Goal: Information Seeking & Learning: Learn about a topic

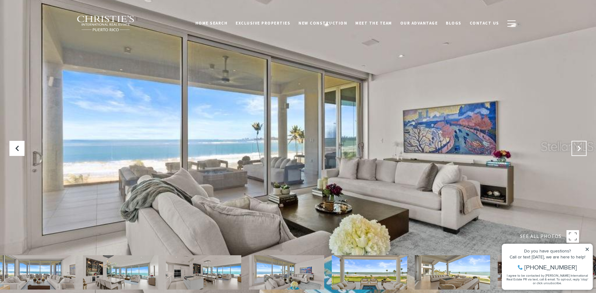
click at [579, 147] on icon "Next Slide" at bounding box center [578, 148] width 6 height 6
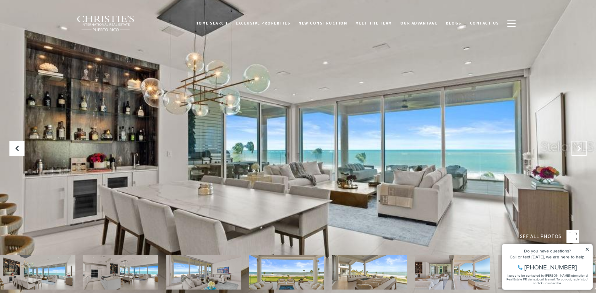
click at [579, 147] on icon "Next Slide" at bounding box center [578, 148] width 6 height 6
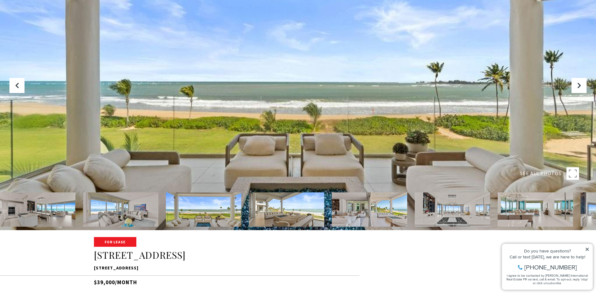
scroll to position [31, 0]
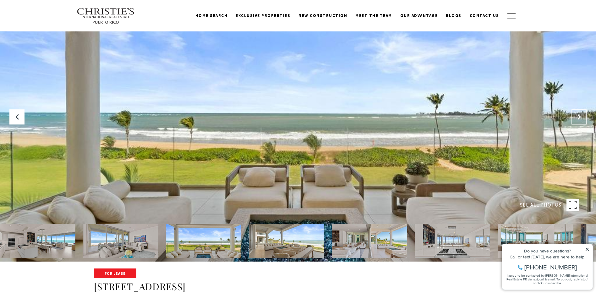
click at [580, 118] on icon "Next Slide" at bounding box center [578, 117] width 6 height 6
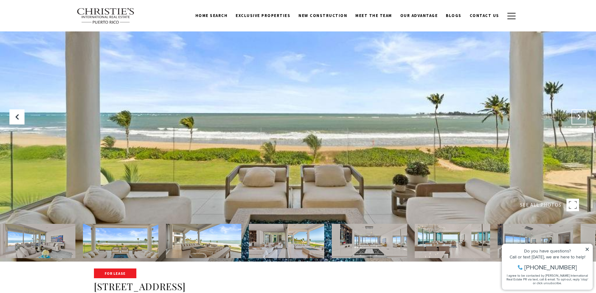
click at [580, 118] on icon "Next Slide" at bounding box center [578, 117] width 6 height 6
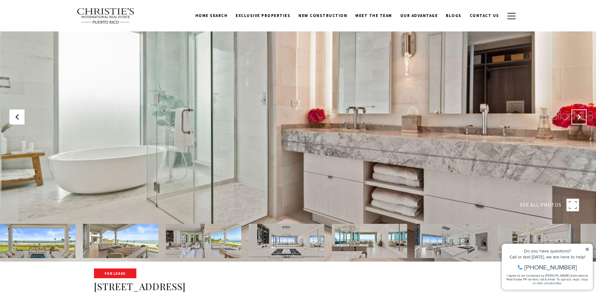
click at [578, 117] on icon "Next Slide" at bounding box center [578, 117] width 6 height 6
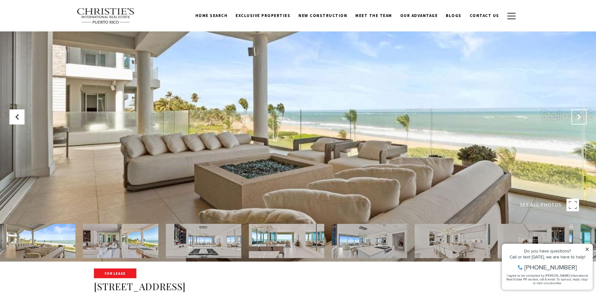
click at [578, 117] on icon "Next Slide" at bounding box center [578, 117] width 6 height 6
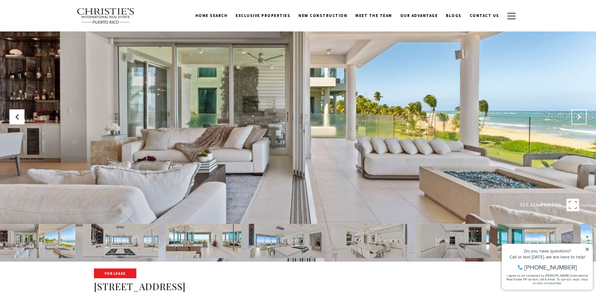
click at [578, 117] on icon "Next Slide" at bounding box center [578, 117] width 6 height 6
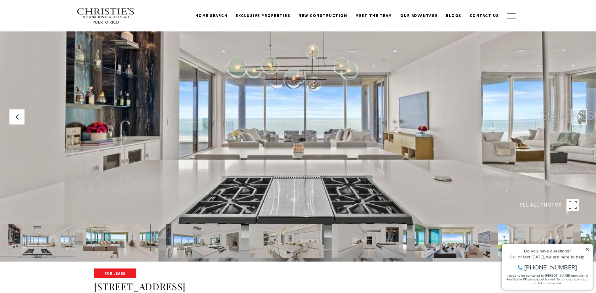
click at [578, 117] on icon "Next Slide" at bounding box center [578, 117] width 6 height 6
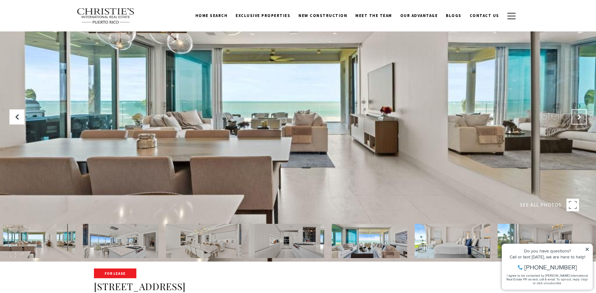
click at [578, 117] on icon "Next Slide" at bounding box center [578, 117] width 6 height 6
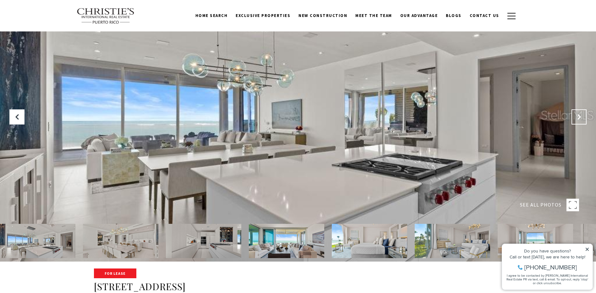
click at [578, 117] on icon "Next Slide" at bounding box center [578, 117] width 6 height 6
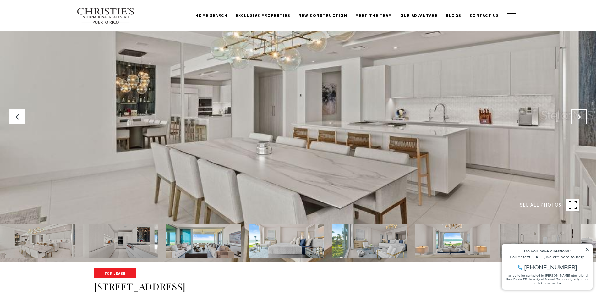
click at [578, 117] on icon "Next Slide" at bounding box center [578, 117] width 6 height 6
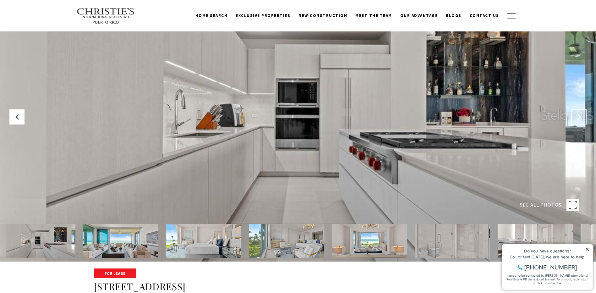
click at [578, 117] on icon "Next Slide" at bounding box center [578, 117] width 6 height 6
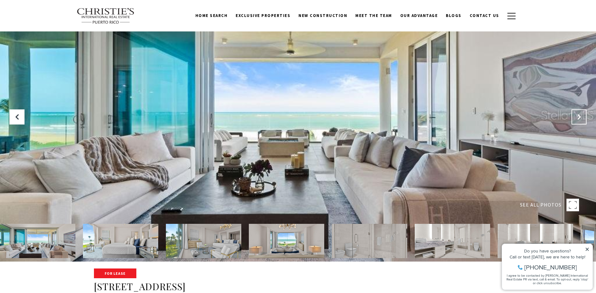
click at [578, 117] on icon "Next Slide" at bounding box center [578, 117] width 6 height 6
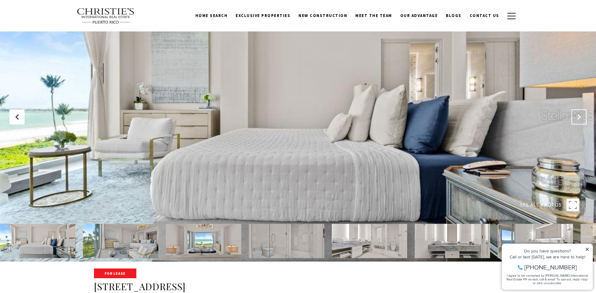
click at [578, 117] on icon "Next Slide" at bounding box center [578, 117] width 6 height 6
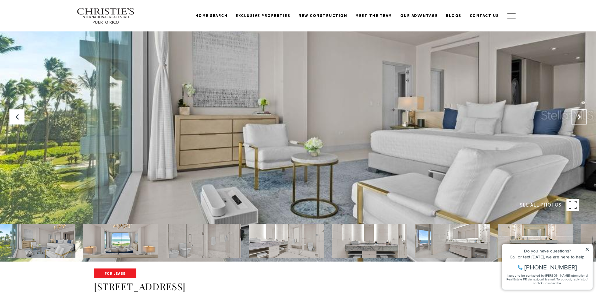
click at [578, 117] on icon "Next Slide" at bounding box center [578, 117] width 6 height 6
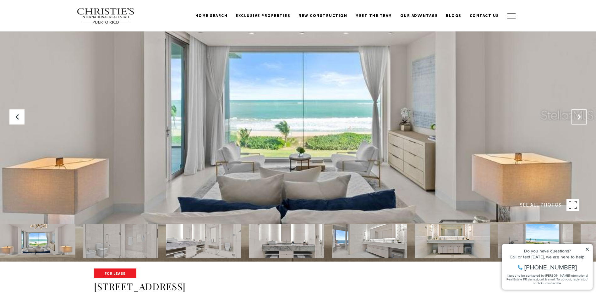
click at [578, 117] on icon "Next Slide" at bounding box center [578, 117] width 6 height 6
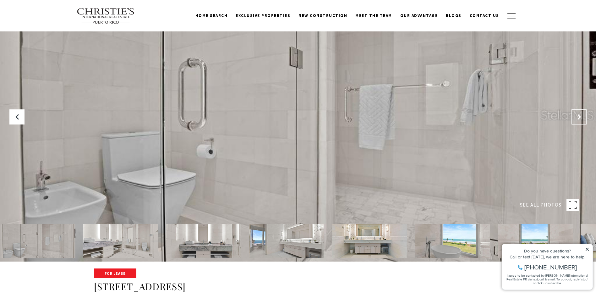
click at [578, 117] on icon "Next Slide" at bounding box center [578, 117] width 6 height 6
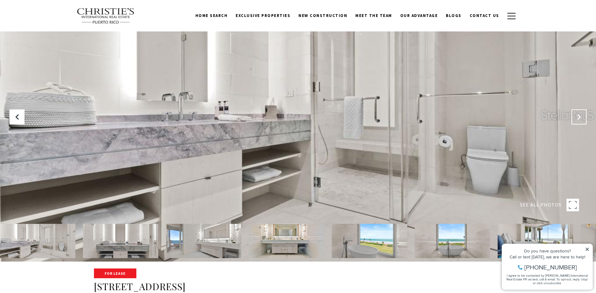
click at [578, 117] on icon "Next Slide" at bounding box center [578, 117] width 6 height 6
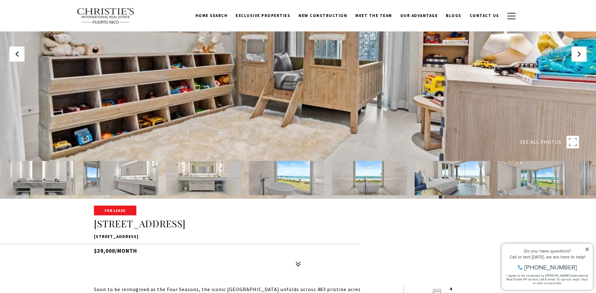
scroll to position [0, 0]
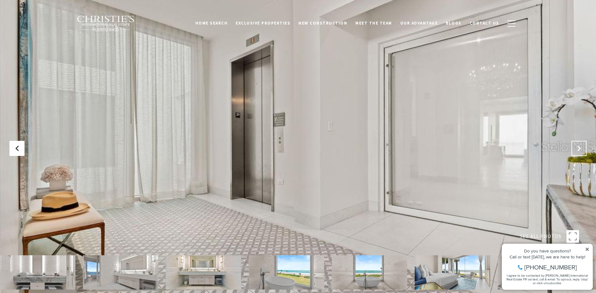
click at [576, 146] on icon "Next Slide" at bounding box center [578, 148] width 6 height 6
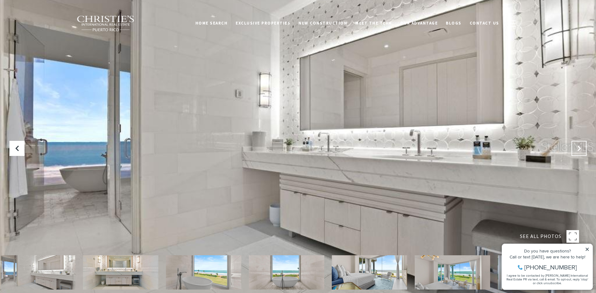
click at [576, 146] on icon "Next Slide" at bounding box center [578, 148] width 6 height 6
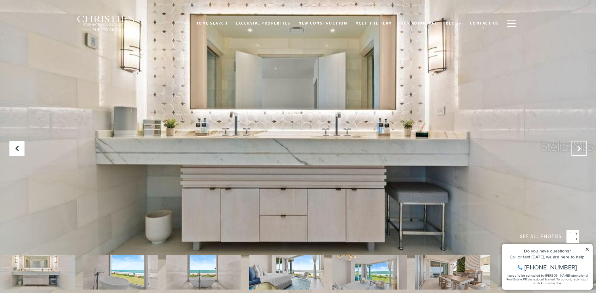
click at [576, 146] on icon "Next Slide" at bounding box center [578, 148] width 6 height 6
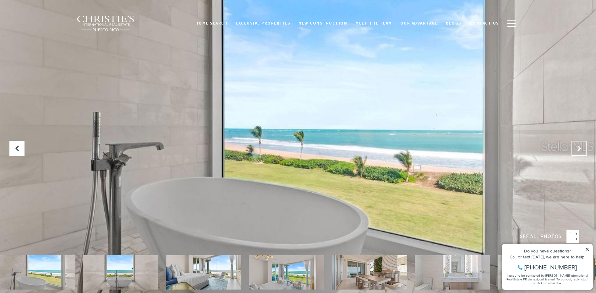
click at [576, 146] on icon "Next Slide" at bounding box center [578, 148] width 6 height 6
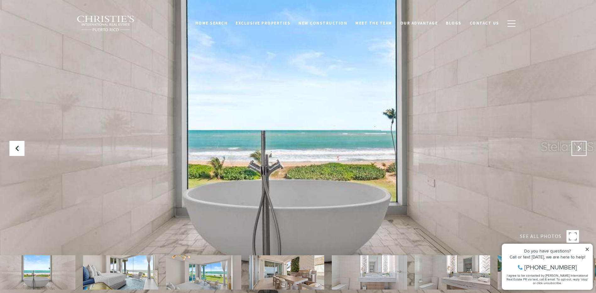
click at [576, 146] on icon "Next Slide" at bounding box center [578, 148] width 6 height 6
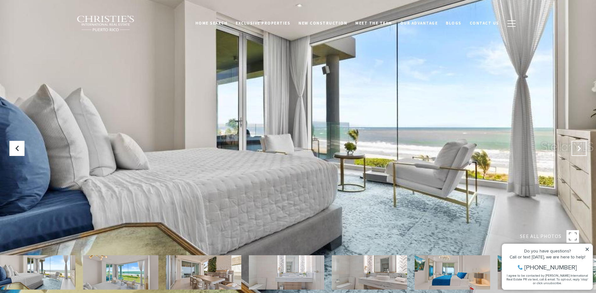
click at [576, 146] on icon "Next Slide" at bounding box center [578, 148] width 6 height 6
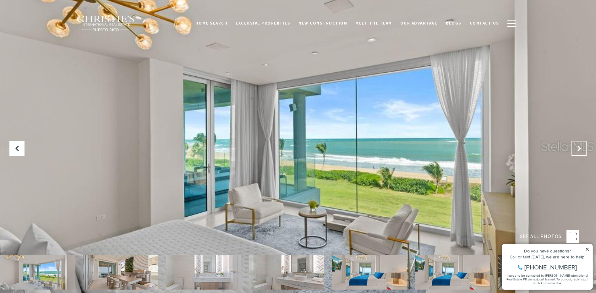
click at [576, 146] on icon "Next Slide" at bounding box center [578, 148] width 6 height 6
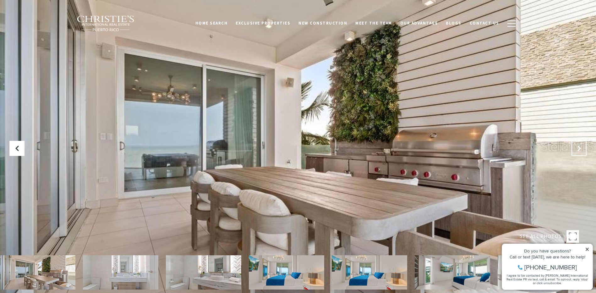
click at [576, 146] on icon "Next Slide" at bounding box center [578, 148] width 6 height 6
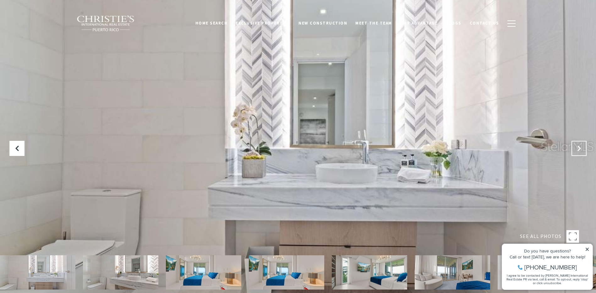
click at [576, 146] on icon "Next Slide" at bounding box center [578, 148] width 6 height 6
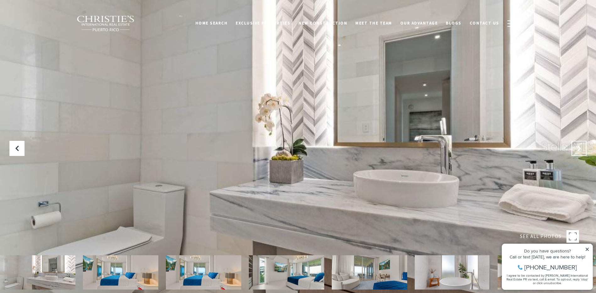
click at [576, 146] on icon "Next Slide" at bounding box center [578, 148] width 6 height 6
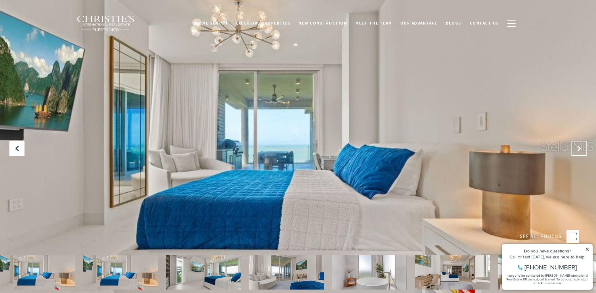
click at [576, 146] on icon "Next Slide" at bounding box center [578, 148] width 6 height 6
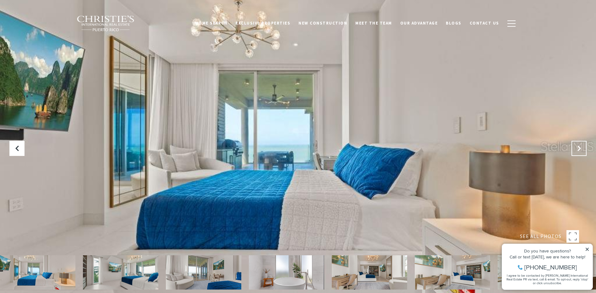
click at [576, 146] on icon "Next Slide" at bounding box center [578, 148] width 6 height 6
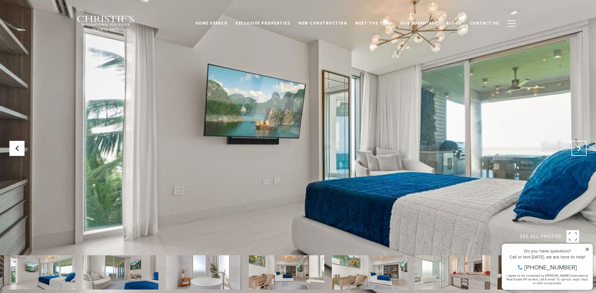
click at [576, 146] on icon "Next Slide" at bounding box center [578, 148] width 6 height 6
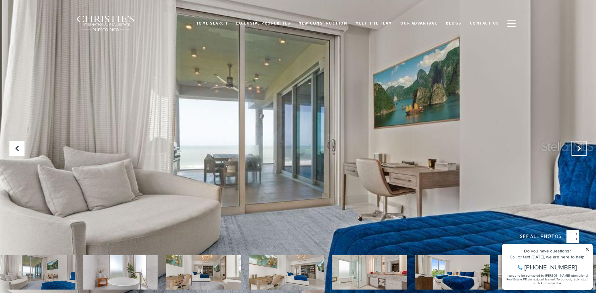
click at [576, 146] on icon "Next Slide" at bounding box center [578, 148] width 6 height 6
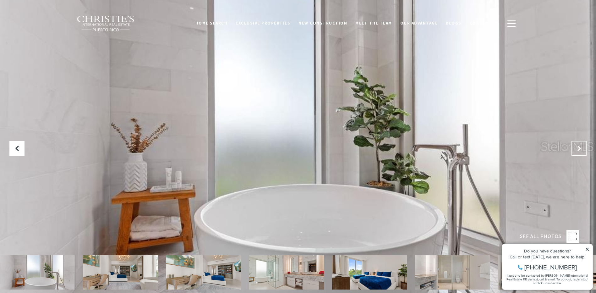
click at [576, 146] on icon "Next Slide" at bounding box center [578, 148] width 6 height 6
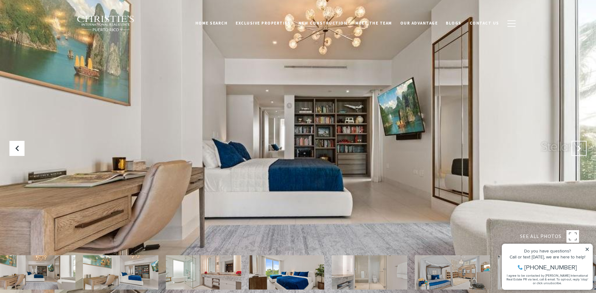
click at [576, 146] on icon "Next Slide" at bounding box center [578, 148] width 6 height 6
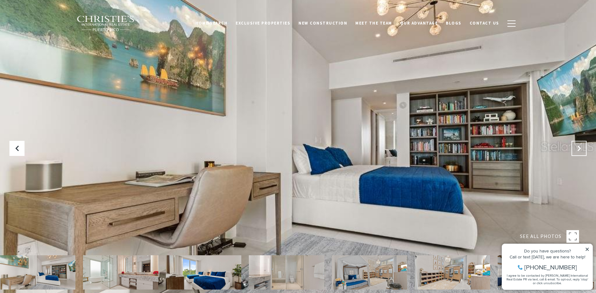
click at [576, 146] on icon "Next Slide" at bounding box center [578, 148] width 6 height 6
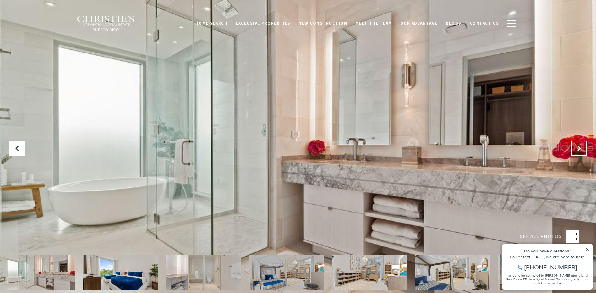
click at [576, 146] on icon "Next Slide" at bounding box center [578, 148] width 6 height 6
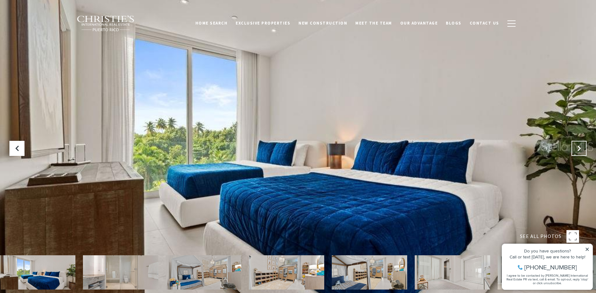
click at [576, 146] on icon "Next Slide" at bounding box center [578, 148] width 6 height 6
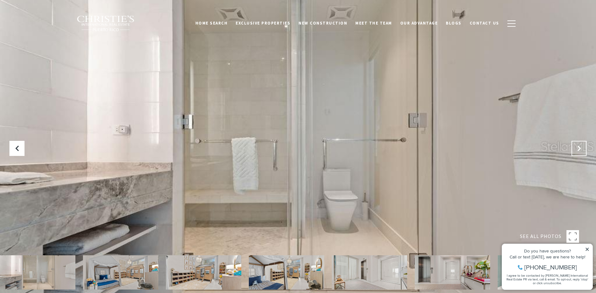
click at [576, 146] on icon "Next Slide" at bounding box center [578, 148] width 6 height 6
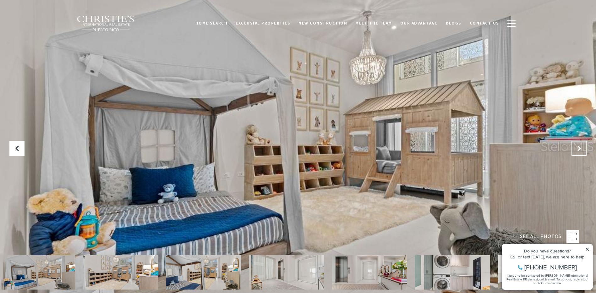
click at [576, 146] on icon "Next Slide" at bounding box center [578, 148] width 6 height 6
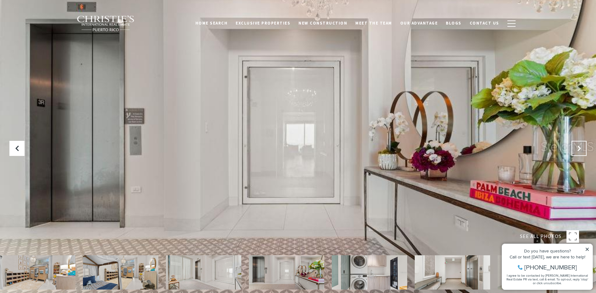
click at [579, 147] on icon "Next Slide" at bounding box center [578, 148] width 6 height 6
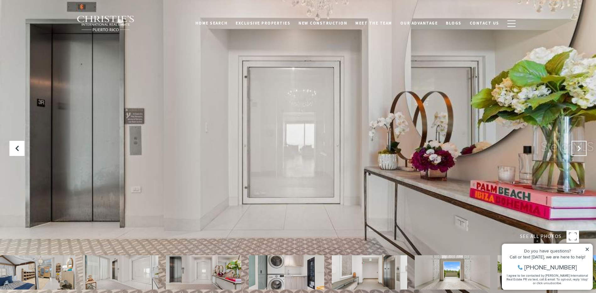
click at [579, 147] on icon "Next Slide" at bounding box center [578, 148] width 6 height 6
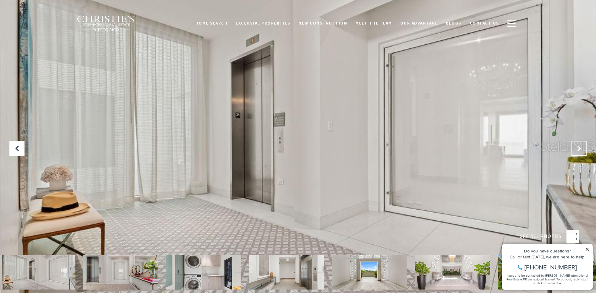
click at [579, 147] on icon "Next Slide" at bounding box center [578, 148] width 6 height 6
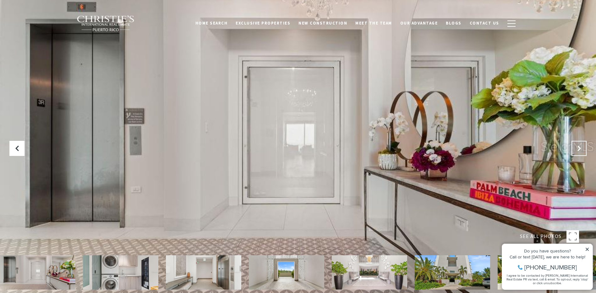
click at [579, 147] on icon "Next Slide" at bounding box center [578, 148] width 6 height 6
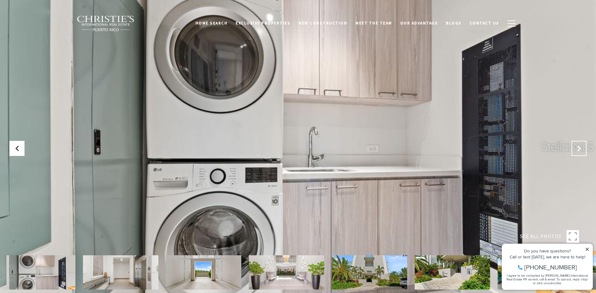
click at [579, 147] on icon "Next Slide" at bounding box center [578, 148] width 6 height 6
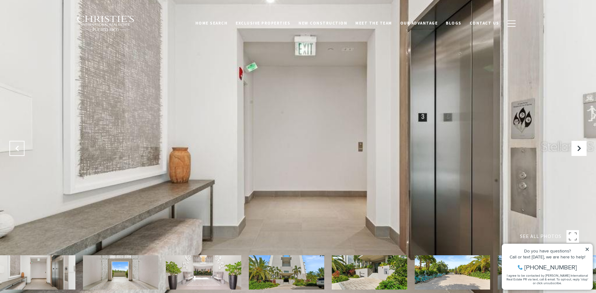
click at [17, 144] on button "Previous Slide" at bounding box center [16, 148] width 15 height 15
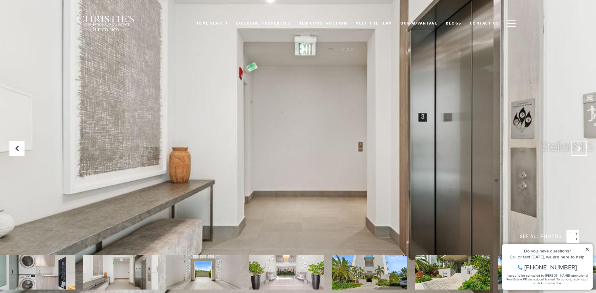
click at [578, 150] on icon "Next Slide" at bounding box center [578, 148] width 6 height 6
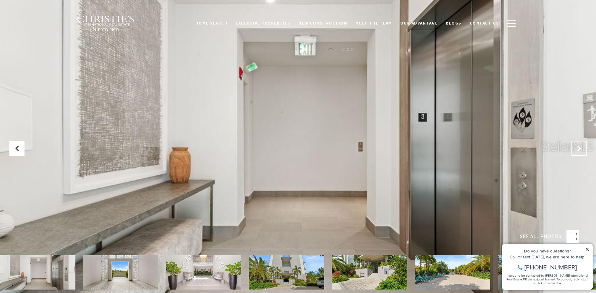
click at [578, 150] on icon "Next Slide" at bounding box center [578, 148] width 6 height 6
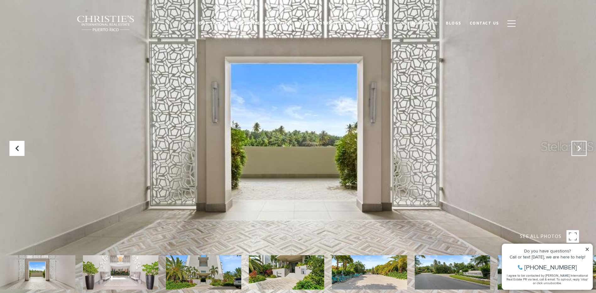
click at [578, 150] on icon "Next Slide" at bounding box center [578, 148] width 6 height 6
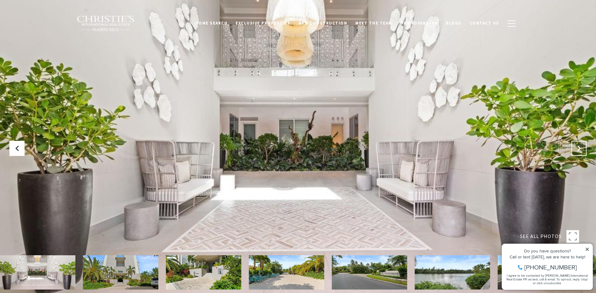
click at [578, 150] on icon "Next Slide" at bounding box center [578, 148] width 6 height 6
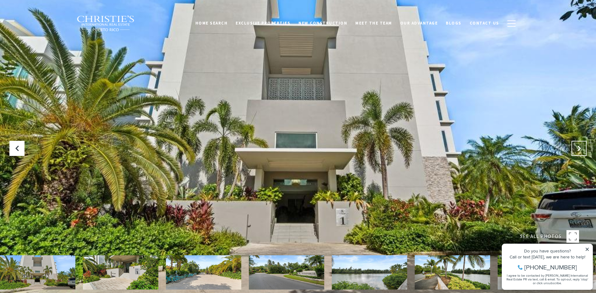
click at [578, 150] on icon "Next Slide" at bounding box center [578, 148] width 6 height 6
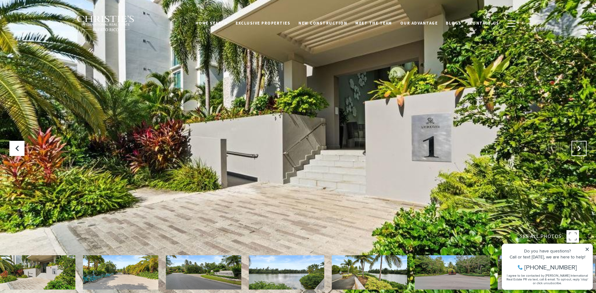
click at [578, 150] on icon "Next Slide" at bounding box center [578, 148] width 6 height 6
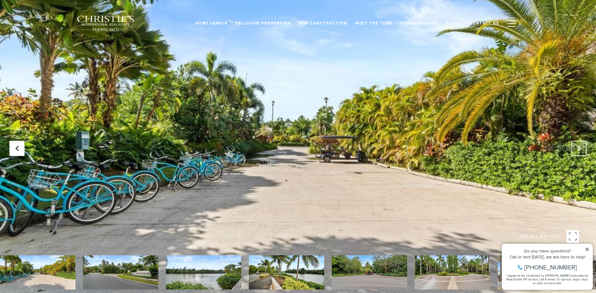
click at [578, 150] on icon "Next Slide" at bounding box center [578, 148] width 6 height 6
